Goal: Task Accomplishment & Management: Manage account settings

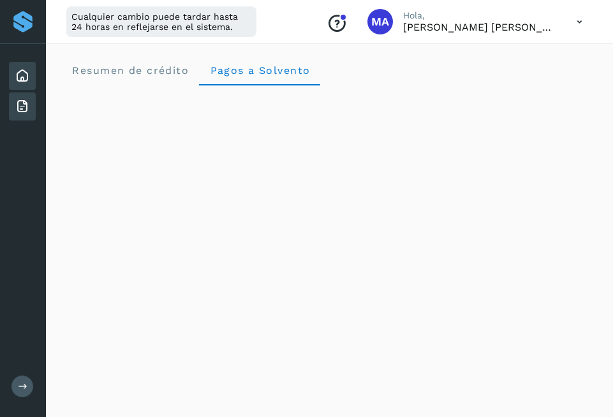
click at [26, 104] on icon at bounding box center [22, 106] width 15 height 15
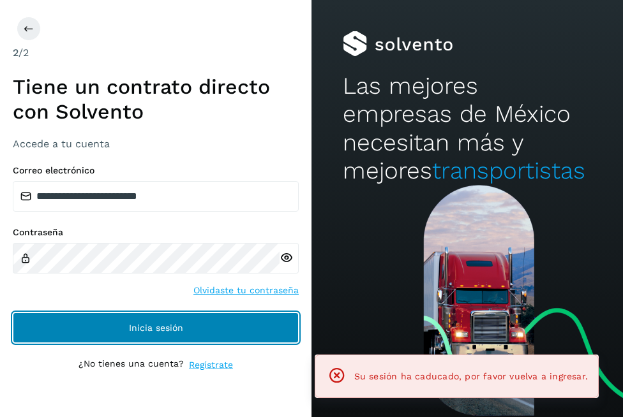
click at [211, 331] on button "Inicia sesión" at bounding box center [156, 328] width 286 height 31
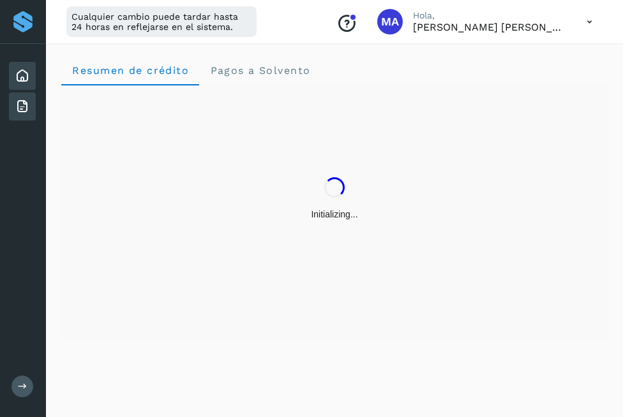
click at [23, 114] on div "Facturas" at bounding box center [22, 107] width 27 height 28
